Goal: Information Seeking & Learning: Learn about a topic

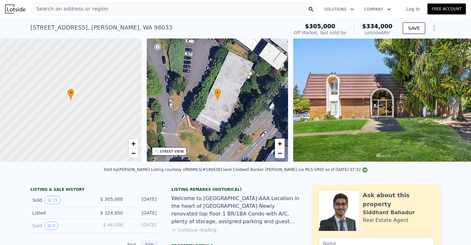
click at [377, 2] on div "Search an address or region Solutions Company Open main menu Log In Free Account" at bounding box center [235, 8] width 461 height 15
click at [193, 7] on div "Search an address or region" at bounding box center [174, 9] width 287 height 13
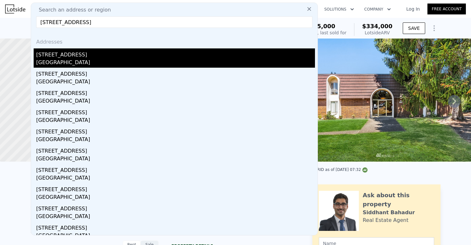
type input "[STREET_ADDRESS]"
click at [62, 57] on div "[STREET_ADDRESS]" at bounding box center [175, 53] width 279 height 10
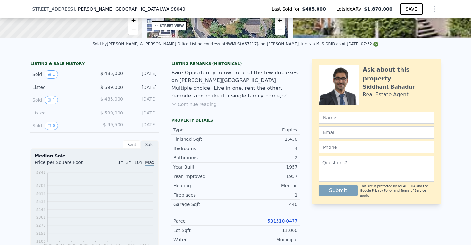
scroll to position [123, 0]
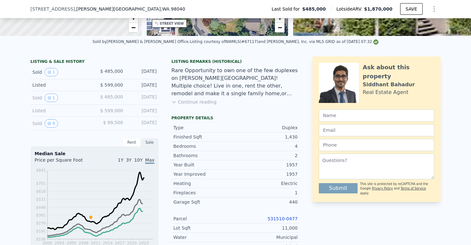
click at [276, 218] on link "531510-0477" at bounding box center [283, 218] width 30 height 5
click at [285, 0] on div "[STREET_ADDRESS] Last Sold for $485,000 Lotside ARV $1,870,000 SAVE" at bounding box center [235, 9] width 410 height 18
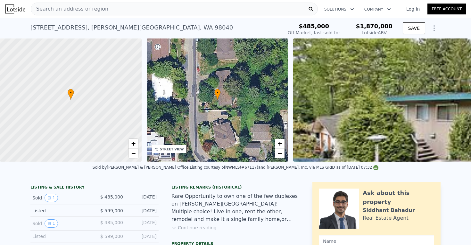
scroll to position [0, 0]
click at [202, 9] on div "Search an address or region" at bounding box center [174, 9] width 287 height 13
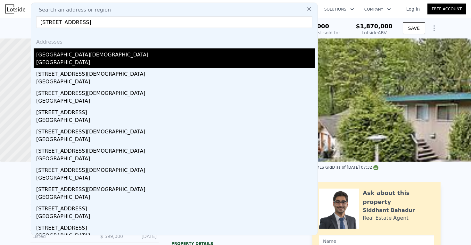
type input "[STREET_ADDRESS]"
click at [125, 62] on div "[GEOGRAPHIC_DATA]" at bounding box center [175, 63] width 279 height 9
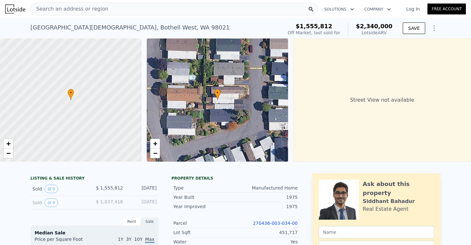
click at [158, 10] on div "Search an address or region" at bounding box center [174, 9] width 287 height 13
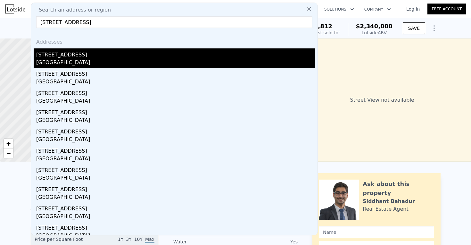
type input "[STREET_ADDRESS]"
click at [83, 62] on div "[GEOGRAPHIC_DATA]" at bounding box center [175, 63] width 279 height 9
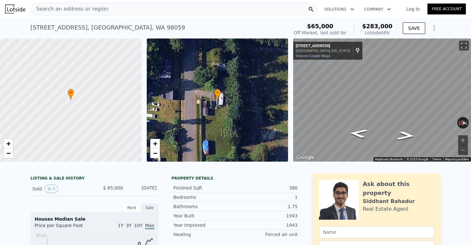
click at [184, 7] on div "Search an address or region" at bounding box center [174, 9] width 287 height 13
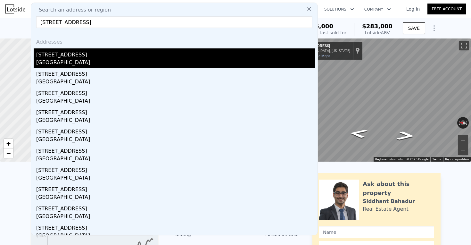
type input "[STREET_ADDRESS]"
click at [111, 67] on div "[GEOGRAPHIC_DATA]" at bounding box center [175, 63] width 279 height 9
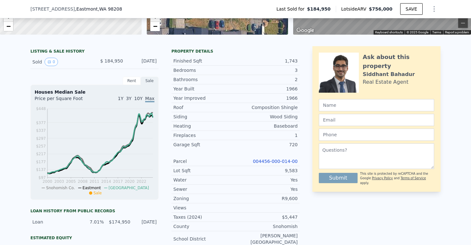
scroll to position [125, 0]
click at [284, 159] on link "004456-000-014-00" at bounding box center [275, 160] width 45 height 5
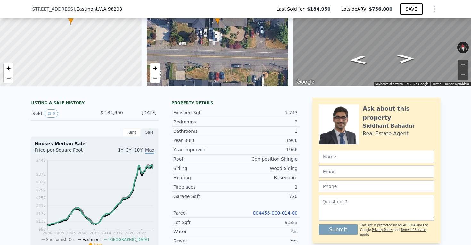
scroll to position [55, 0]
